Goal: Information Seeking & Learning: Find specific fact

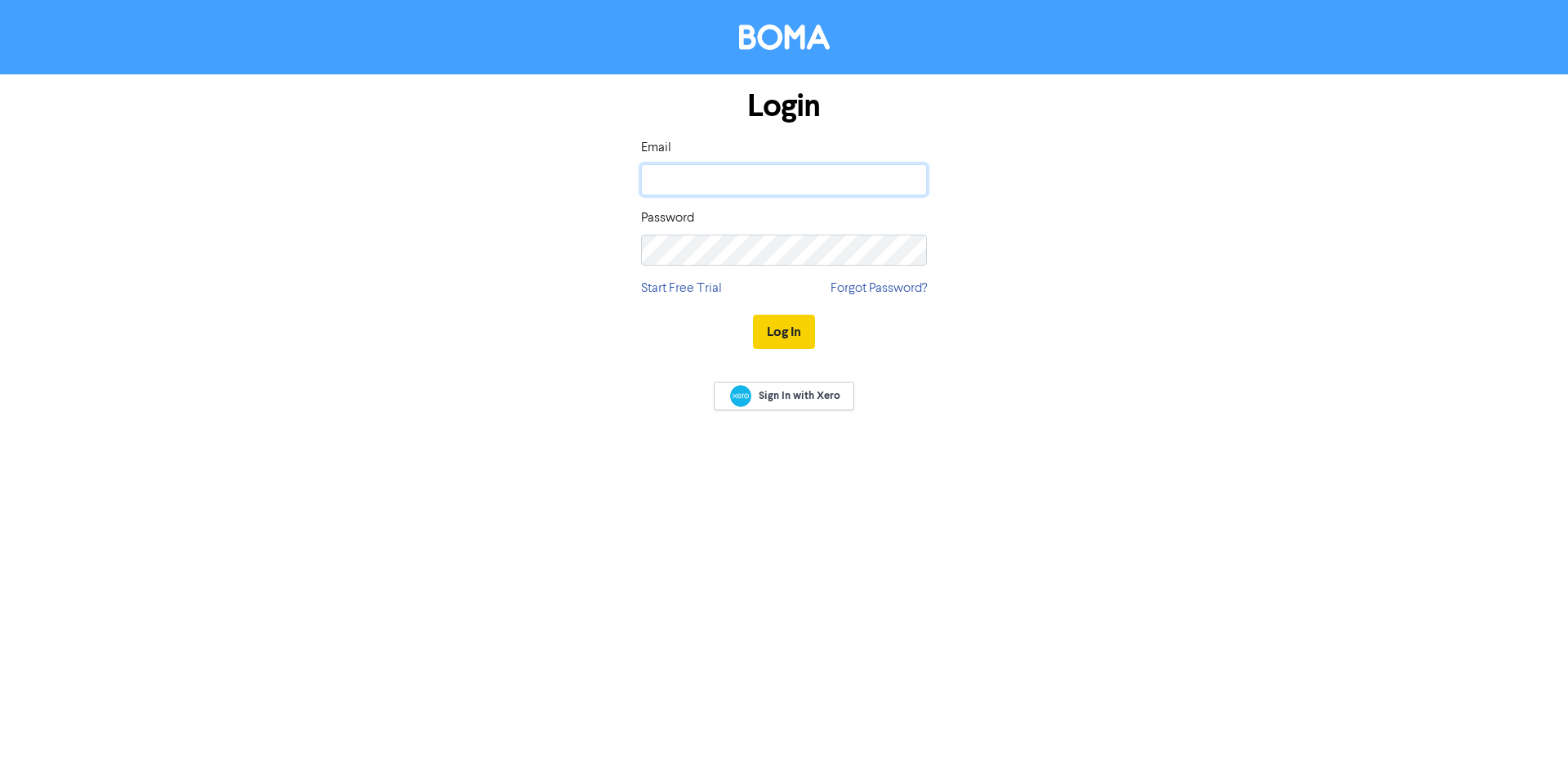
type input "[DOMAIN_NAME][EMAIL_ADDRESS][DOMAIN_NAME]"
click at [774, 333] on button "Log In" at bounding box center [784, 332] width 62 height 34
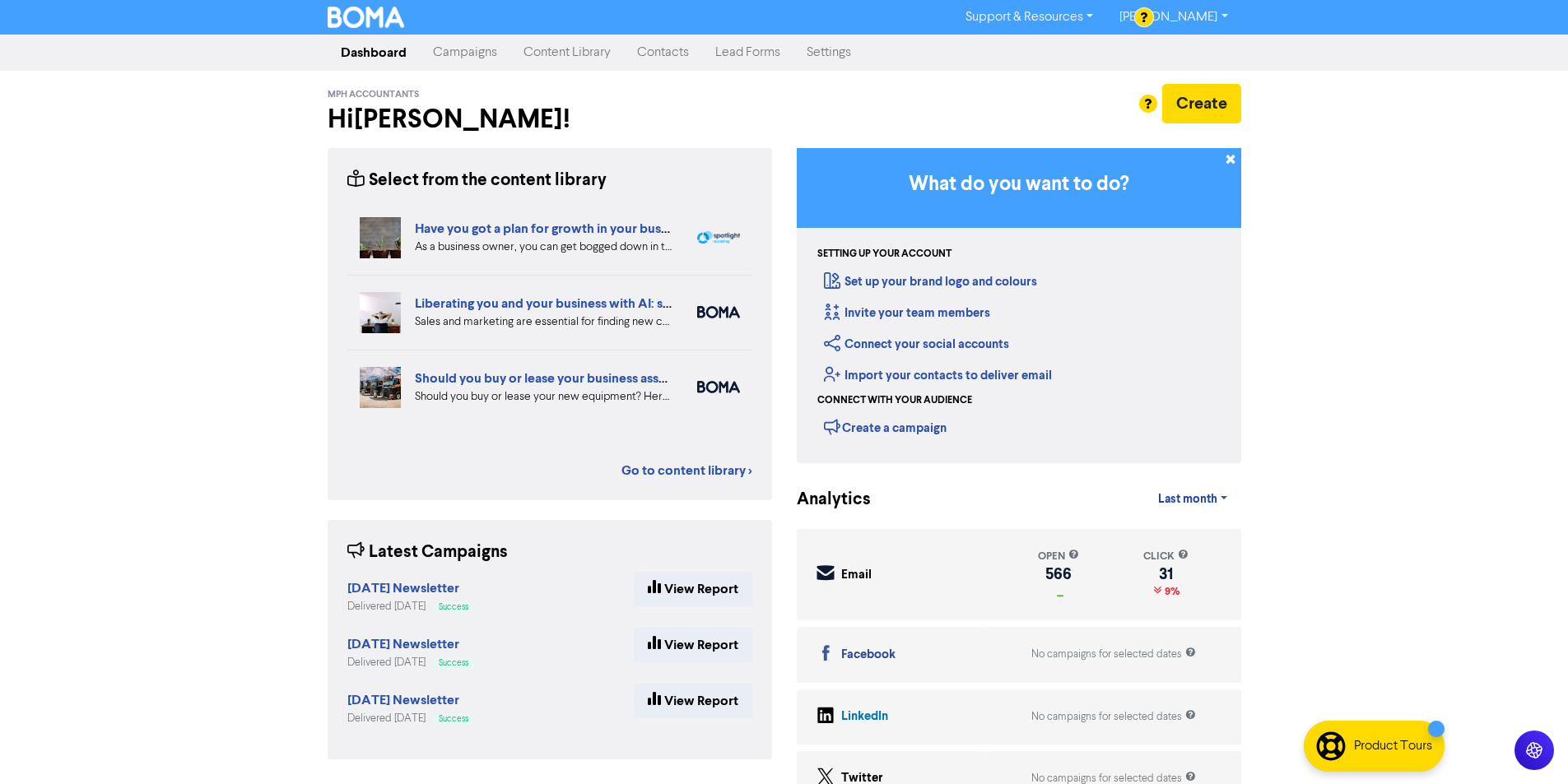
click at [654, 59] on link "Contacts" at bounding box center [663, 53] width 78 height 33
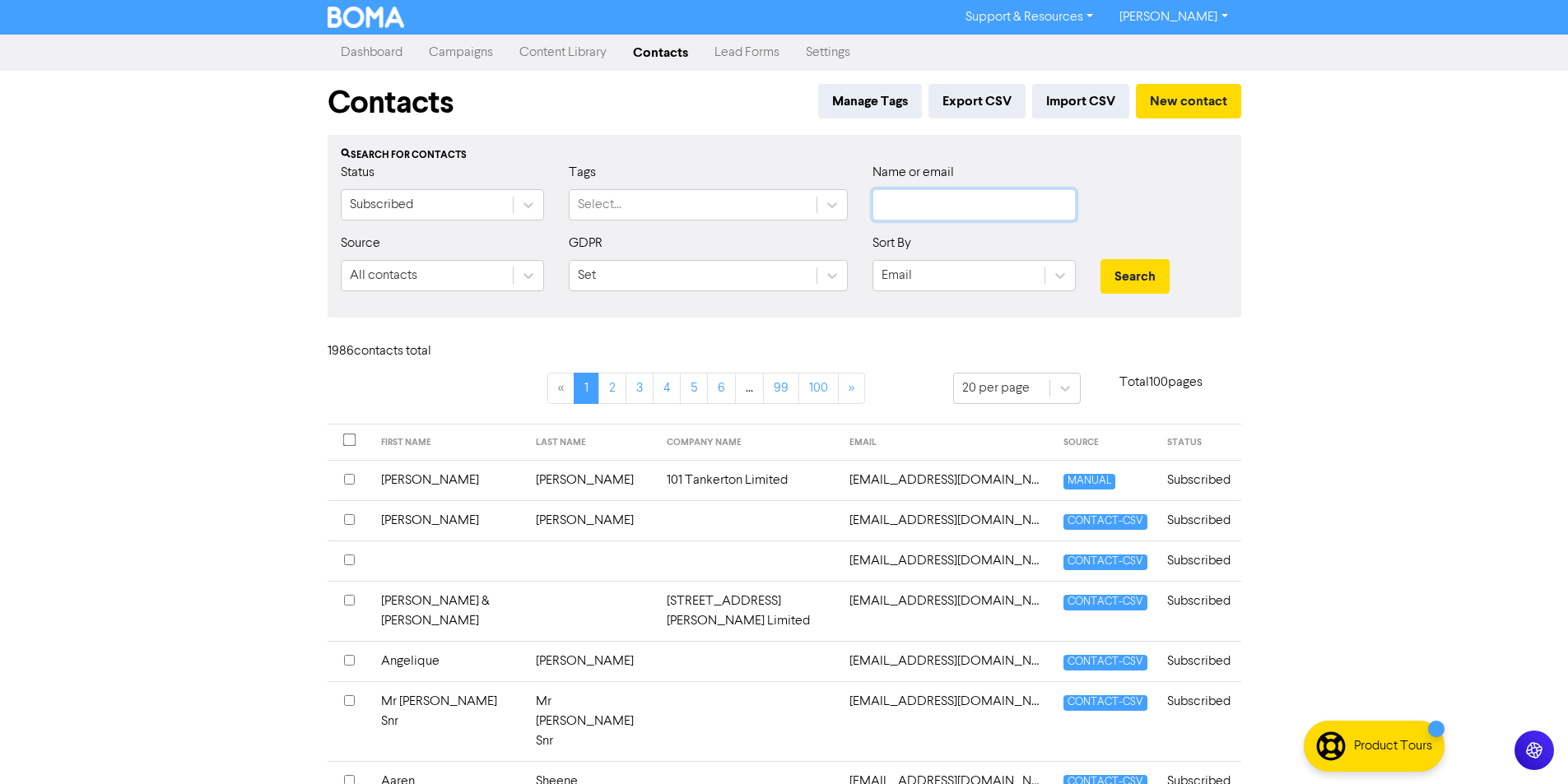
click at [910, 210] on input "text" at bounding box center [974, 205] width 203 height 31
paste input "[EMAIL_ADDRESS][DOMAIN_NAME]"
type input "[EMAIL_ADDRESS][DOMAIN_NAME]"
click at [1101, 260] on button "Search" at bounding box center [1135, 277] width 69 height 35
